Goal: Transaction & Acquisition: Obtain resource

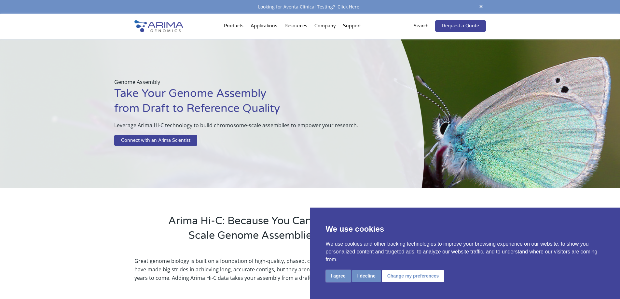
click at [337, 274] on button "I agree" at bounding box center [338, 276] width 25 height 12
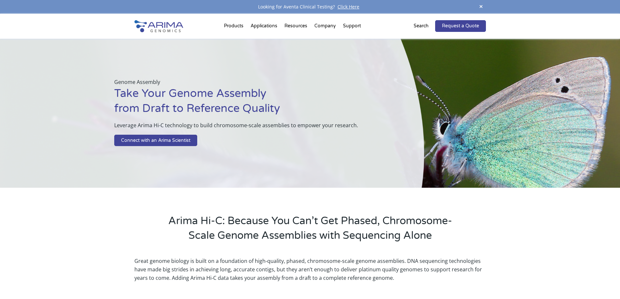
click at [177, 24] on img at bounding box center [158, 26] width 49 height 12
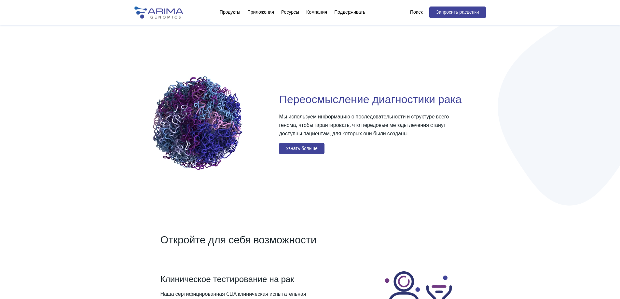
click at [476, 141] on div "Мы используем информацию о последовательности и структуре всего генома, чтобы г…" at bounding box center [382, 134] width 207 height 45
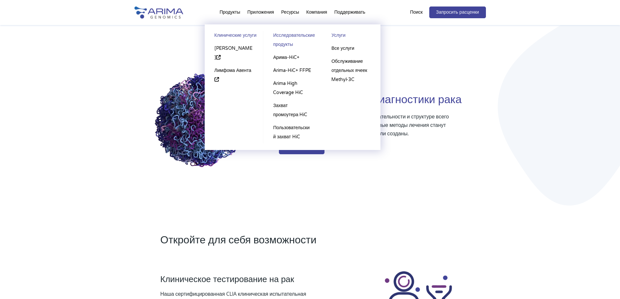
click at [286, 37] on font "Исследовательские продукты" at bounding box center [294, 40] width 42 height 15
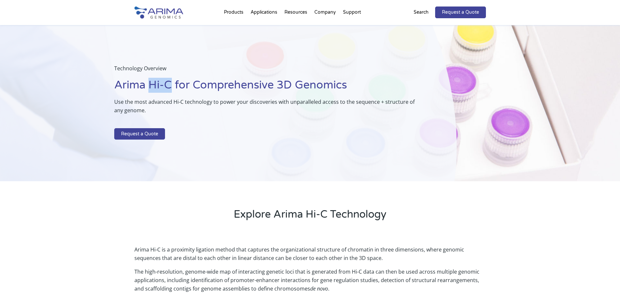
drag, startPoint x: 149, startPoint y: 82, endPoint x: 170, endPoint y: 81, distance: 20.2
click at [170, 81] on h1 "Arima Hi-C for Comprehensive 3D Genomics" at bounding box center [269, 88] width 310 height 20
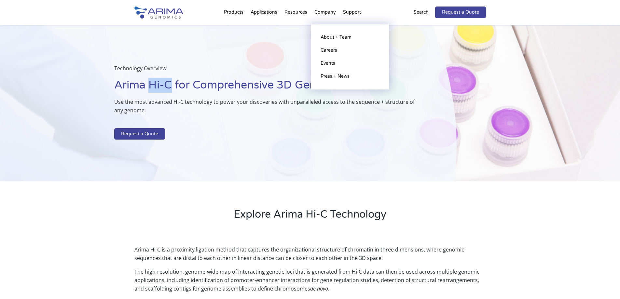
copy h1 "Hi-C"
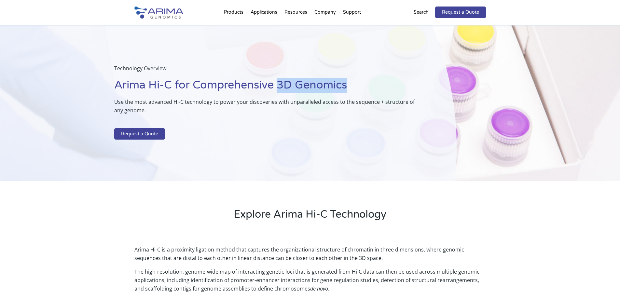
drag, startPoint x: 345, startPoint y: 88, endPoint x: 278, endPoint y: 88, distance: 66.4
click at [278, 88] on h1 "Arima Hi-C for Comprehensive 3D Genomics" at bounding box center [269, 88] width 310 height 20
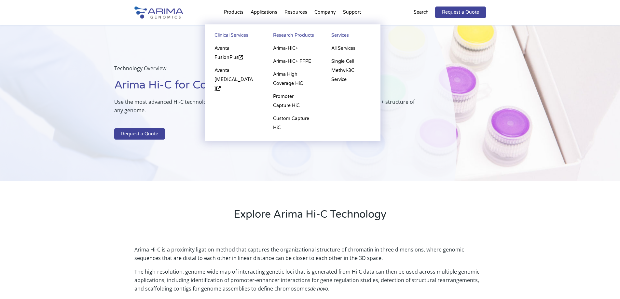
copy h1 "3D Genomics"
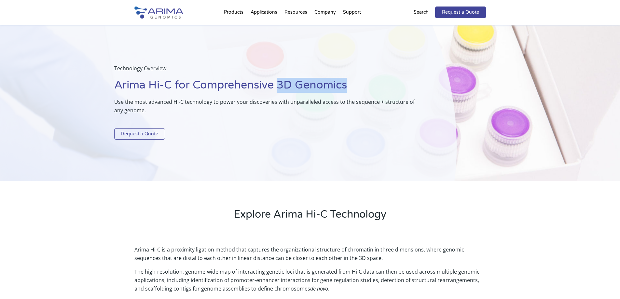
click at [126, 134] on link "Request a Quote" at bounding box center [139, 134] width 51 height 12
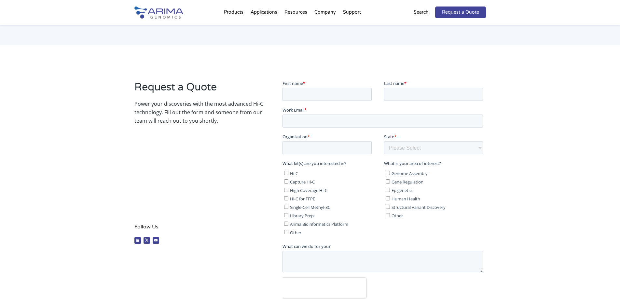
scroll to position [78, 0]
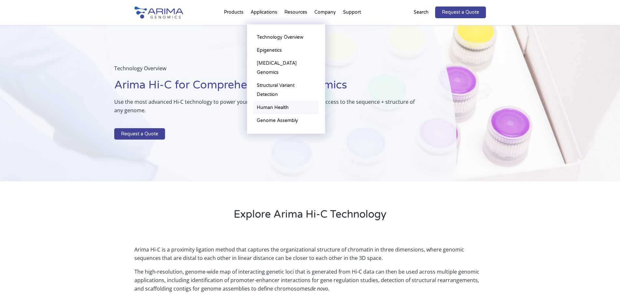
click at [276, 101] on link "Human Health" at bounding box center [285, 107] width 65 height 13
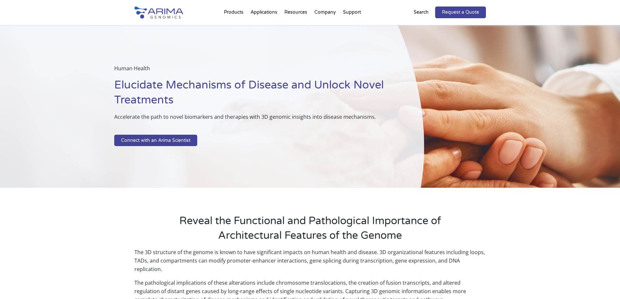
click at [214, 73] on p "Human Health" at bounding box center [252, 71] width 277 height 14
click at [197, 83] on h1 "Elucidate Mechanisms of Disease and Unlock Novel Treatments" at bounding box center [252, 95] width 277 height 35
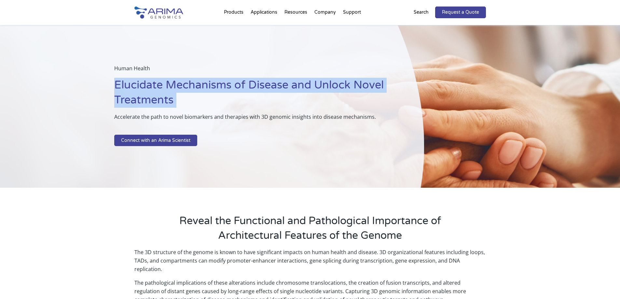
click at [197, 83] on h1 "Elucidate Mechanisms of Disease and Unlock Novel Treatments" at bounding box center [252, 95] width 277 height 35
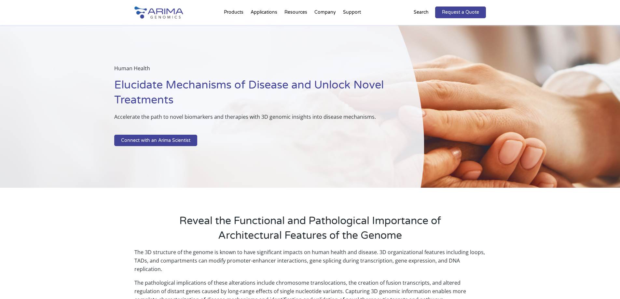
click at [358, 50] on div "Human Health Elucidate Mechanisms of Disease and Unlock Novel Treatments Accele…" at bounding box center [212, 106] width 424 height 163
